Goal: Understand process/instructions

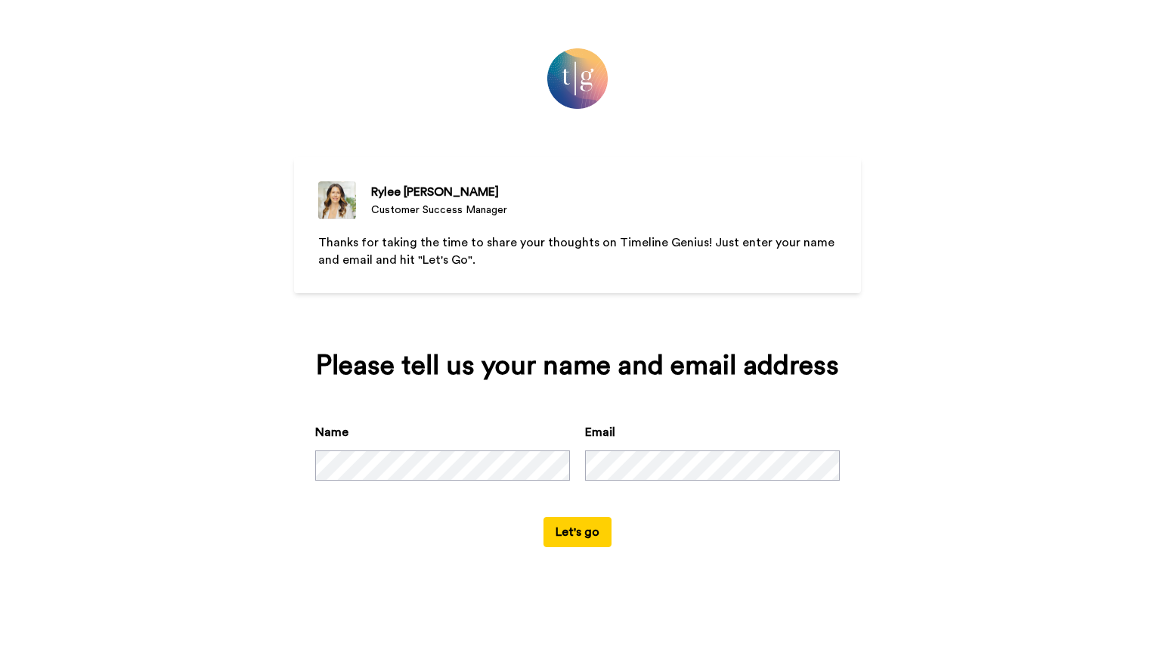
click at [591, 526] on button "Let's go" at bounding box center [578, 532] width 68 height 30
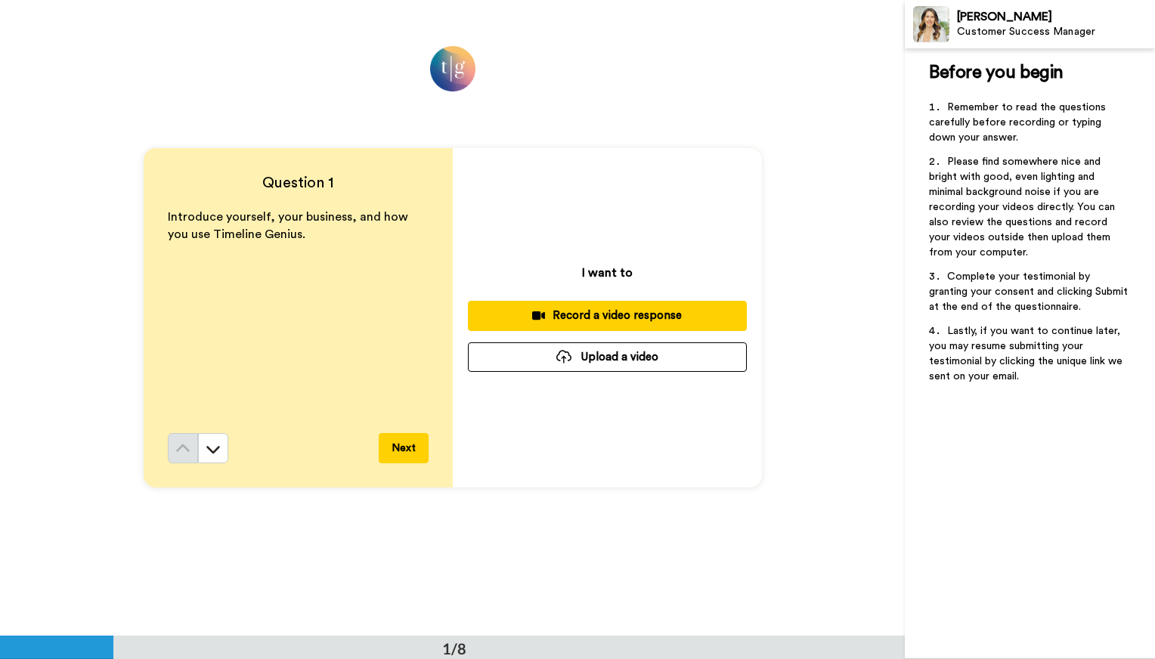
click at [330, 255] on div "Introduce yourself, your business, and how you use Timeline Genius." at bounding box center [298, 321] width 261 height 225
click at [284, 228] on p "Introduce yourself, your business, and how you use Timeline Genius." at bounding box center [298, 226] width 261 height 35
click at [266, 232] on span "Introduce yourself, your business, and how you use Timeline Genius." at bounding box center [289, 225] width 243 height 29
click at [246, 236] on span "Introduce yourself, your business, and how you use Timeline Genius." at bounding box center [289, 225] width 243 height 29
click at [212, 225] on p "Introduce yourself, your business, and how you use Timeline Genius." at bounding box center [298, 226] width 261 height 35
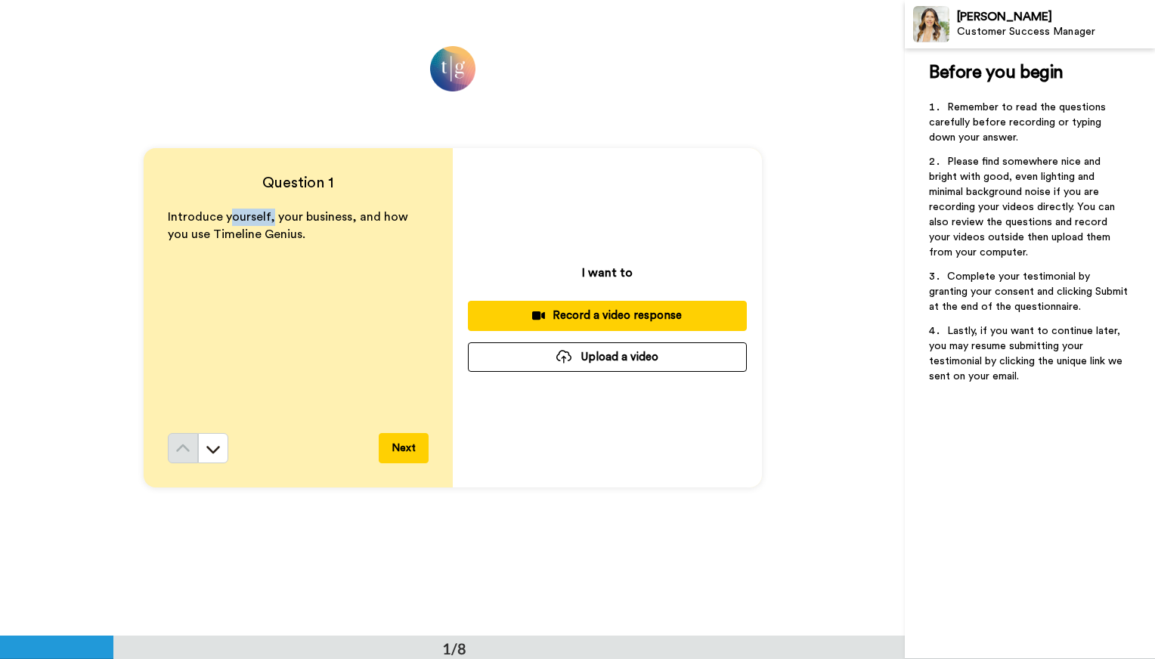
drag, startPoint x: 235, startPoint y: 217, endPoint x: 266, endPoint y: 219, distance: 31.1
click at [265, 219] on span "Introduce yourself, your business, and how you use Timeline Genius." at bounding box center [289, 225] width 243 height 29
click at [277, 257] on div "Introduce yourself, your business, and how you use Timeline Genius." at bounding box center [298, 321] width 261 height 225
click at [291, 233] on p "Introduce yourself, your business, and how you use Timeline Genius." at bounding box center [298, 226] width 261 height 35
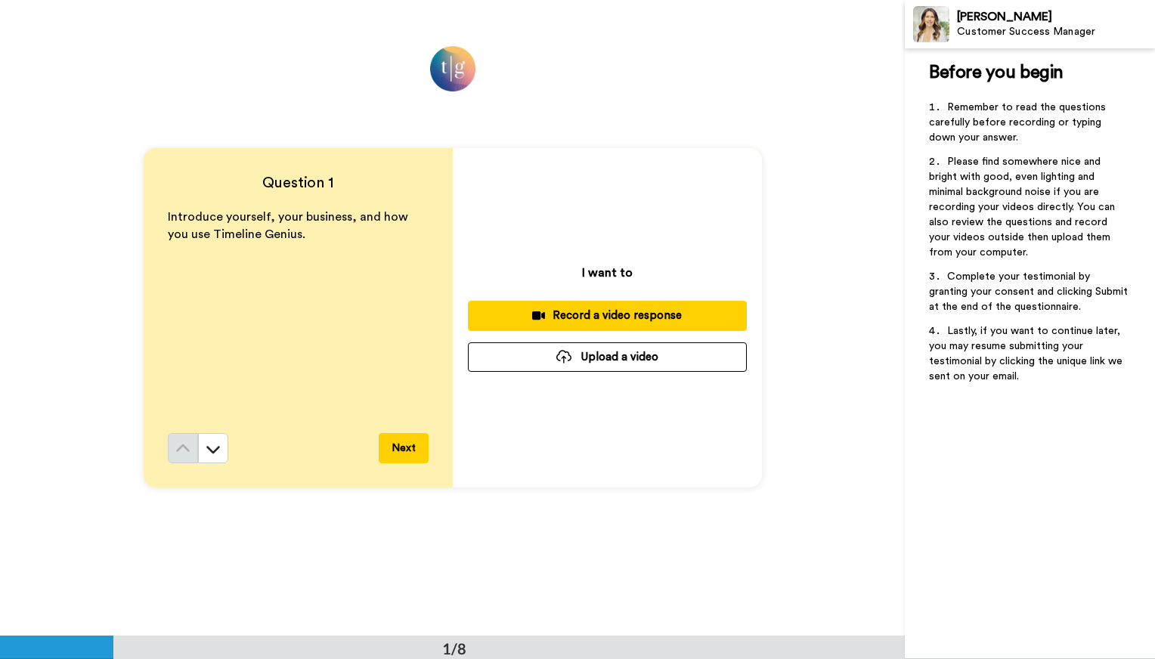
click at [392, 448] on button "Next" at bounding box center [404, 448] width 50 height 30
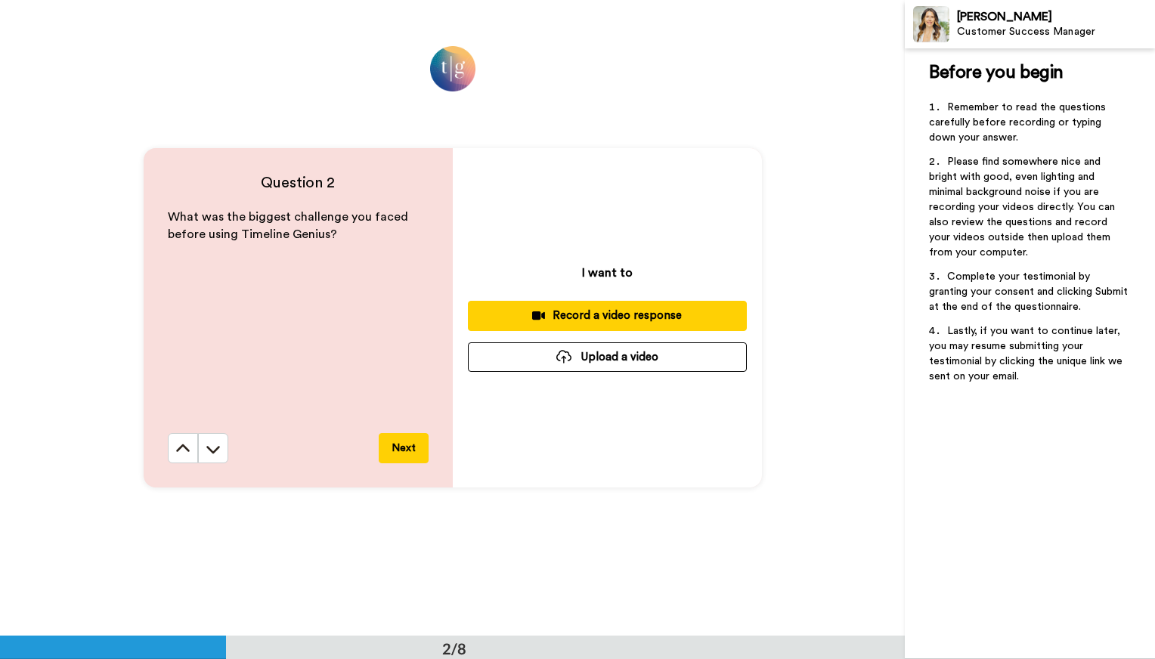
scroll to position [637, 0]
click at [392, 448] on button "Next" at bounding box center [404, 447] width 50 height 30
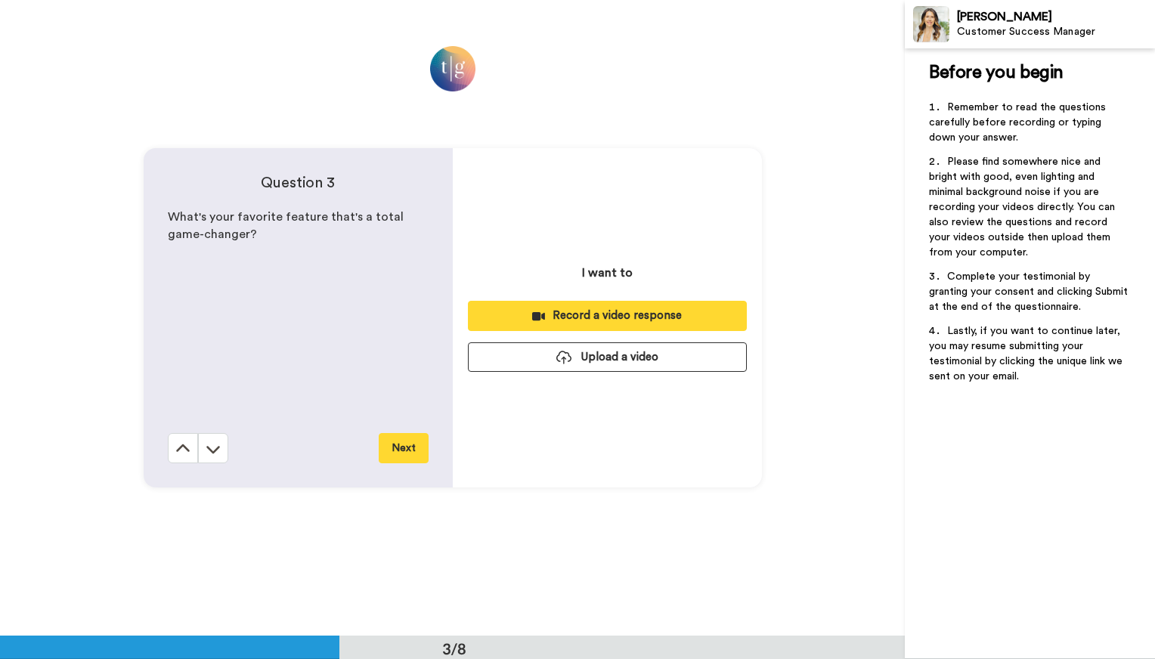
scroll to position [1272, 0]
